Goal: Task Accomplishment & Management: Complete application form

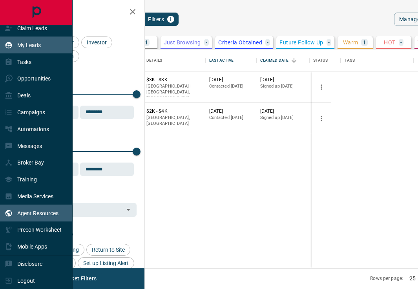
scroll to position [0, 0]
click at [16, 212] on div "Agent Resources" at bounding box center [32, 212] width 54 height 13
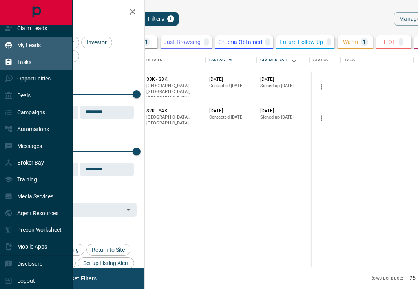
scroll to position [0, 0]
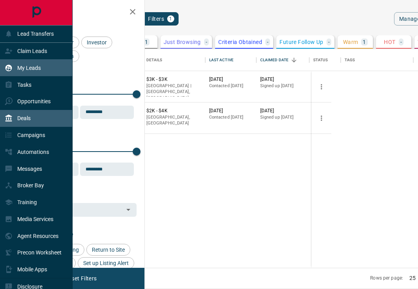
click at [9, 123] on div "Deals" at bounding box center [18, 118] width 26 height 13
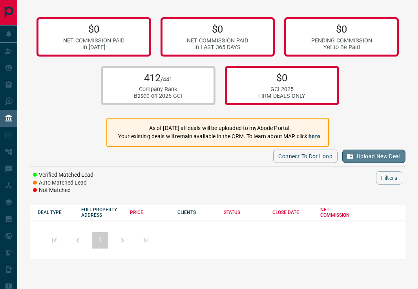
click at [354, 151] on button "Upload New Deal" at bounding box center [373, 156] width 63 height 13
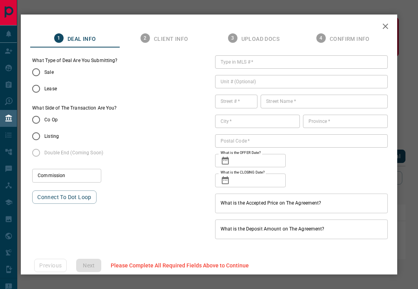
click at [385, 24] on icon "button" at bounding box center [385, 26] width 9 height 9
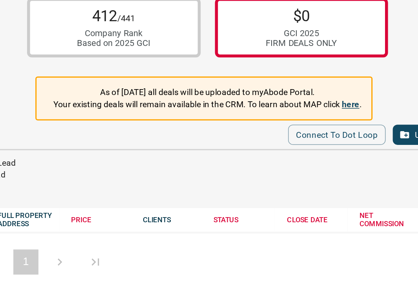
click at [315, 136] on link "here" at bounding box center [315, 136] width 12 height 6
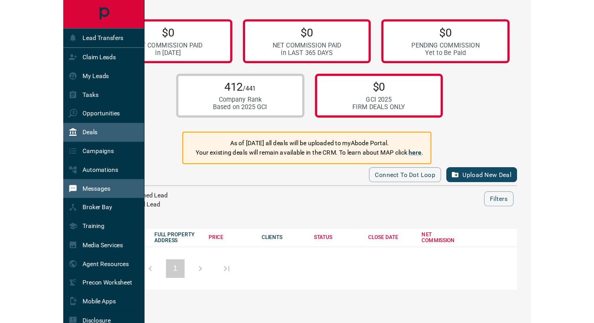
scroll to position [23, 0]
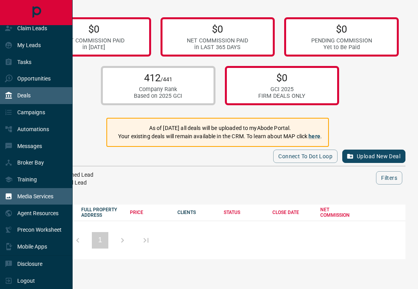
click at [16, 195] on div "Media Services" at bounding box center [29, 196] width 49 height 13
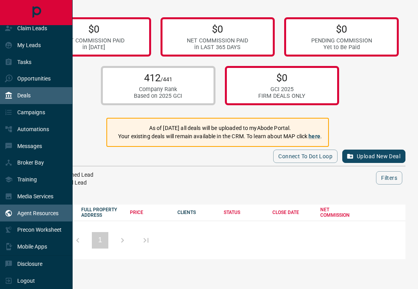
click at [18, 214] on p "Agent Resources" at bounding box center [37, 213] width 41 height 6
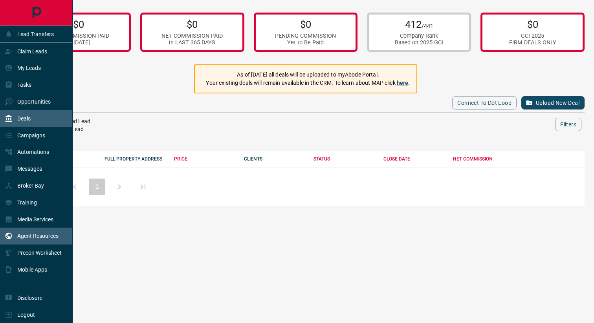
scroll to position [0, 0]
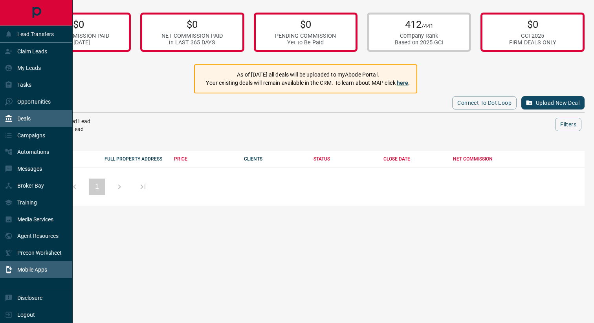
click at [29, 266] on div "Mobile Apps" at bounding box center [26, 269] width 42 height 13
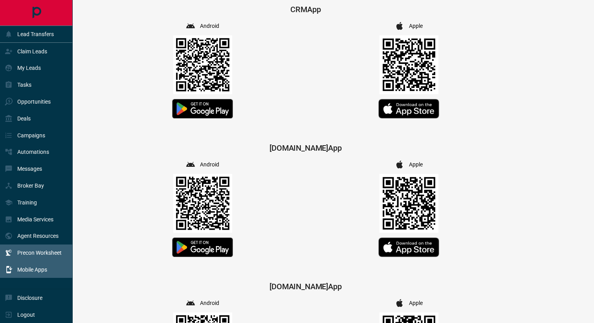
scroll to position [121, 0]
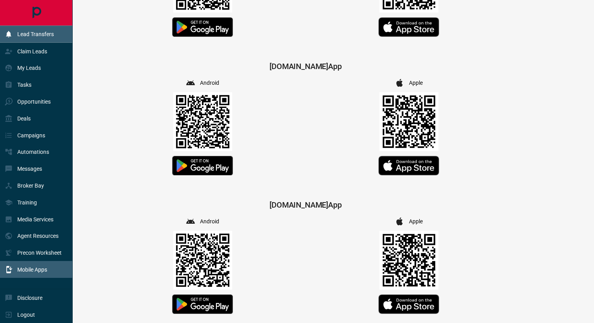
click at [9, 37] on icon at bounding box center [8, 34] width 5 height 6
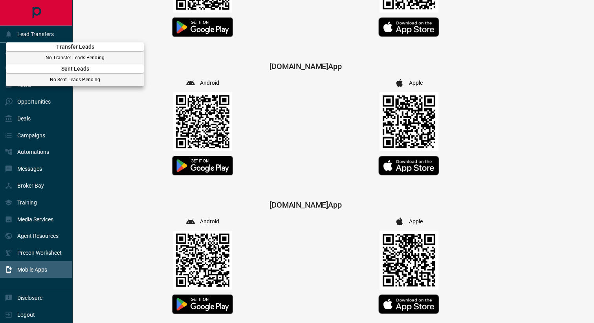
click at [20, 32] on div at bounding box center [297, 161] width 594 height 323
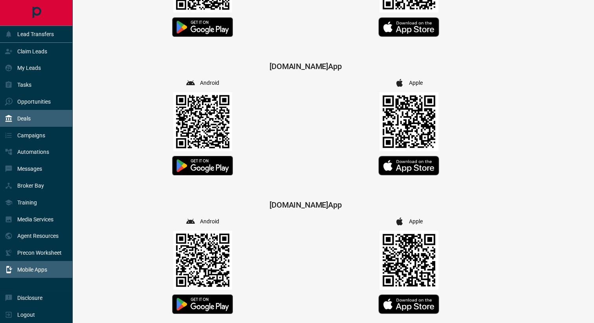
click at [31, 120] on p "Deals" at bounding box center [23, 118] width 13 height 6
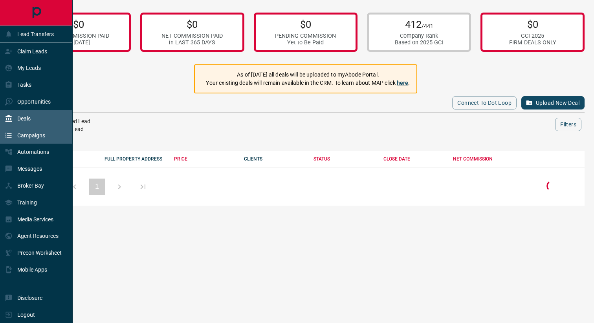
click at [31, 136] on p "Campaigns" at bounding box center [31, 135] width 28 height 6
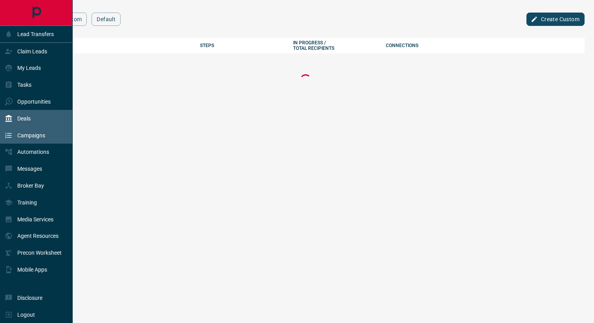
click at [40, 115] on div "Deals" at bounding box center [36, 118] width 73 height 17
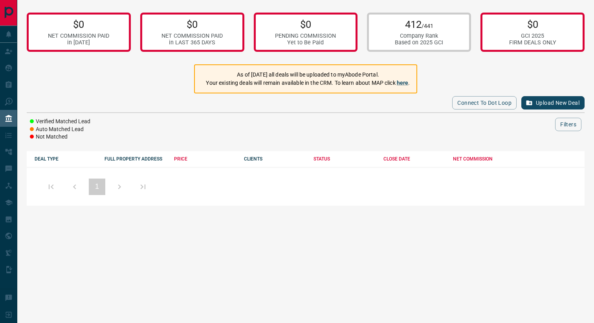
click at [418, 104] on button "Upload New Deal" at bounding box center [552, 102] width 63 height 13
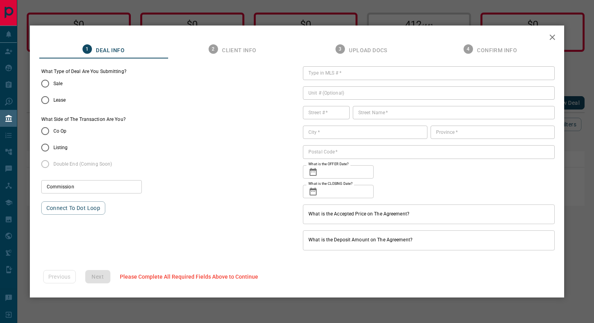
type input "***"
click at [55, 147] on span "Listing" at bounding box center [60, 147] width 15 height 7
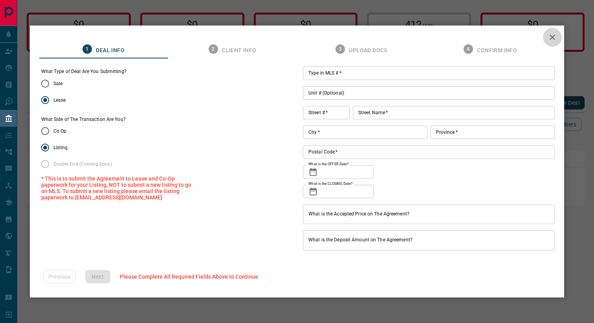
click at [418, 38] on icon "button" at bounding box center [551, 37] width 9 height 9
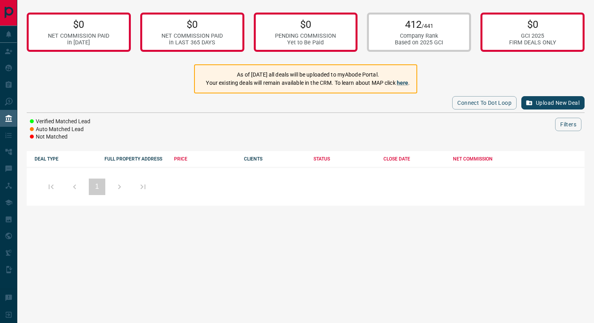
click at [395, 26] on p "412 /441" at bounding box center [419, 24] width 48 height 12
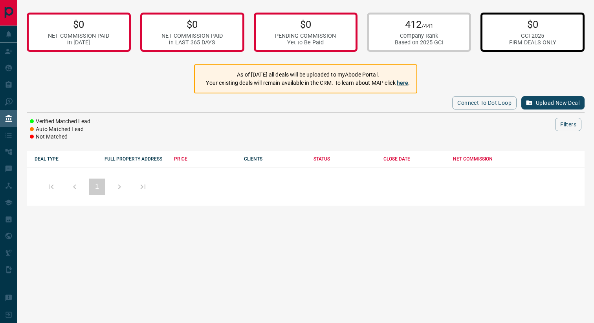
click at [418, 21] on div "$0 GCI 2025 FIRM DEALS ONLY" at bounding box center [532, 32] width 104 height 39
click at [403, 84] on link "here" at bounding box center [402, 83] width 12 height 6
